Goal: Navigation & Orientation: Find specific page/section

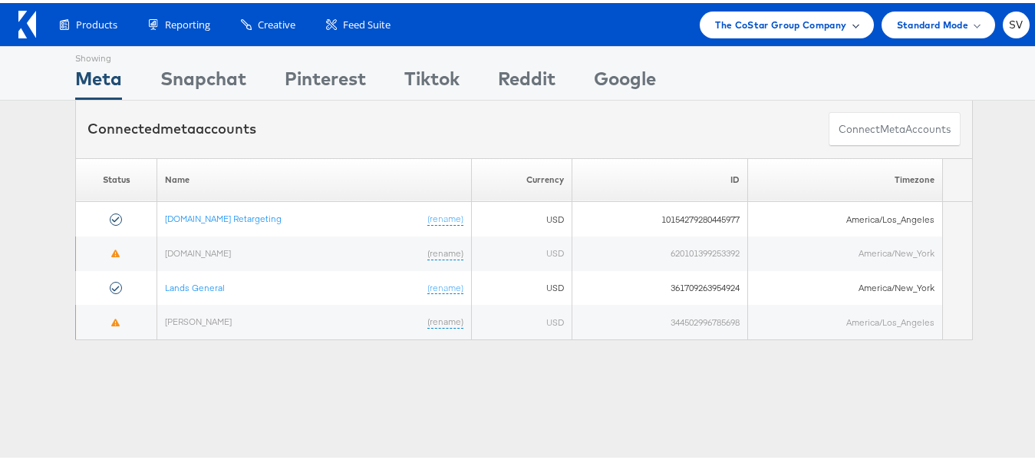
click at [757, 16] on span "The CoStar Group Company" at bounding box center [780, 22] width 131 height 16
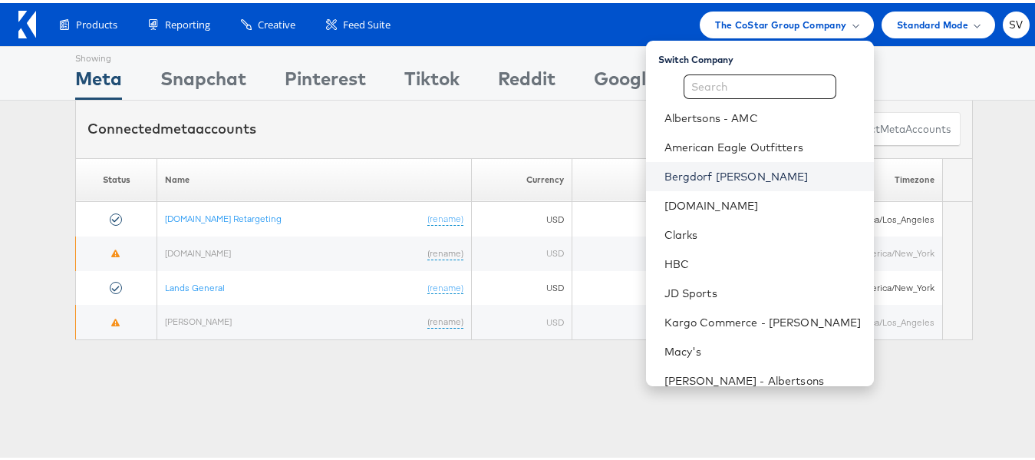
scroll to position [103, 0]
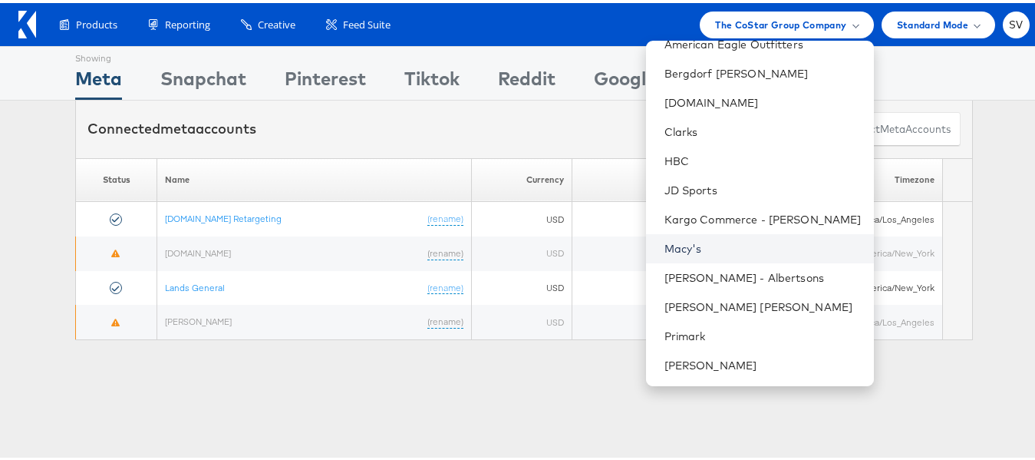
click at [679, 242] on link "Macy's" at bounding box center [762, 245] width 197 height 15
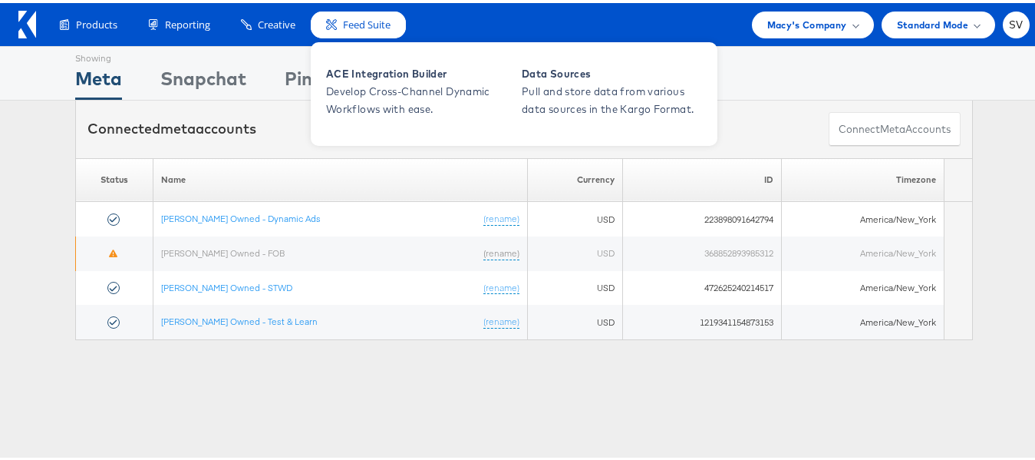
click at [348, 10] on div "Feed Suite" at bounding box center [358, 21] width 95 height 27
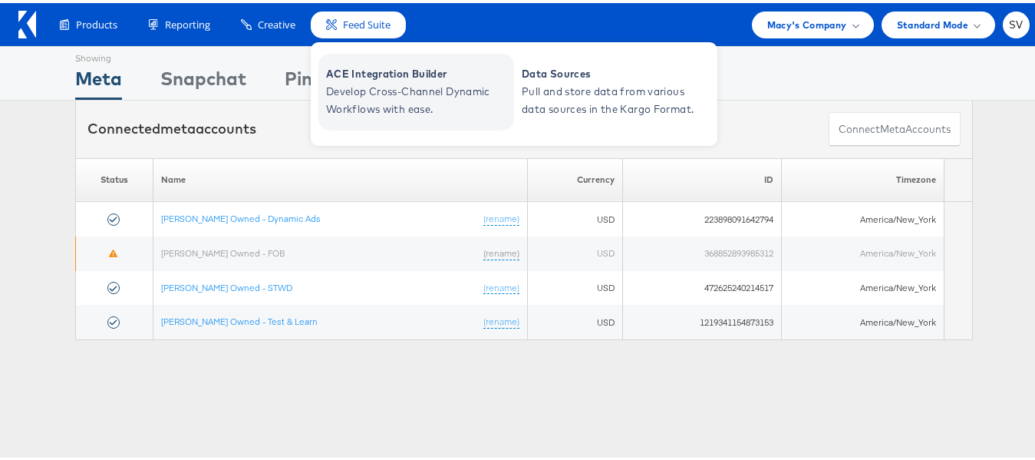
click at [382, 67] on span "ACE Integration Builder" at bounding box center [418, 71] width 184 height 18
